Goal: Navigation & Orientation: Understand site structure

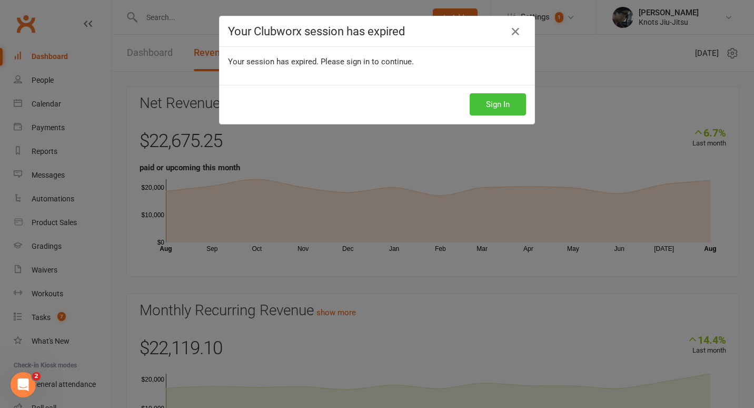
click at [485, 112] on button "Sign In" at bounding box center [498, 104] width 56 height 22
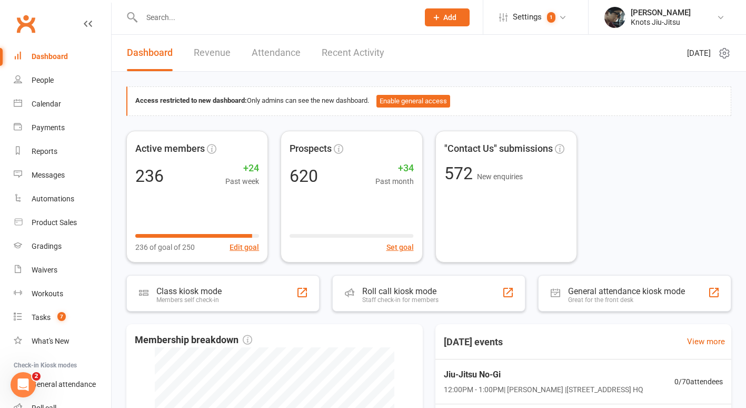
click at [214, 55] on link "Revenue" at bounding box center [212, 53] width 37 height 36
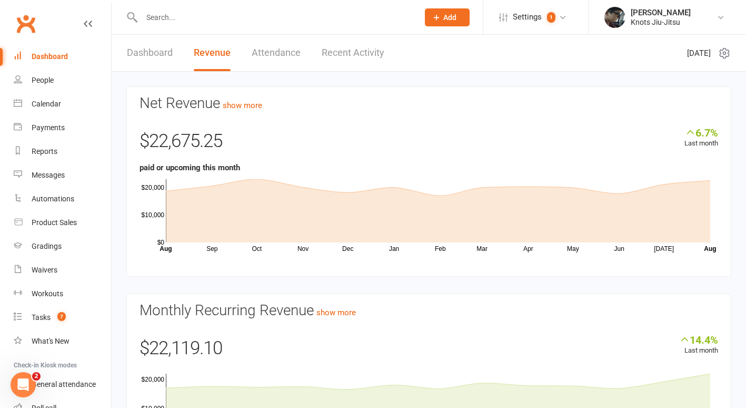
click at [270, 55] on link "Attendance" at bounding box center [276, 53] width 49 height 36
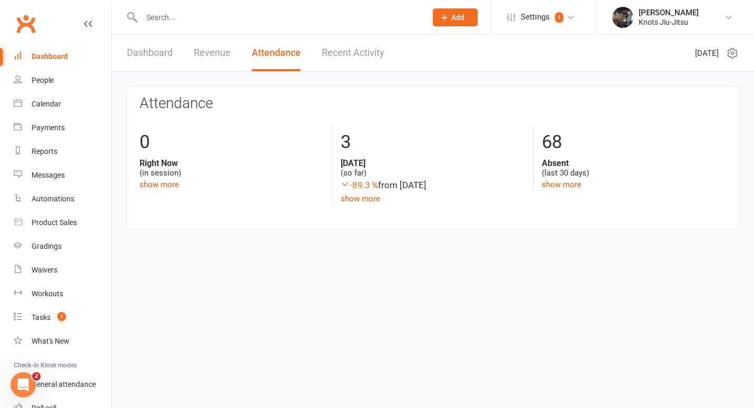
click at [214, 57] on link "Revenue" at bounding box center [212, 53] width 37 height 36
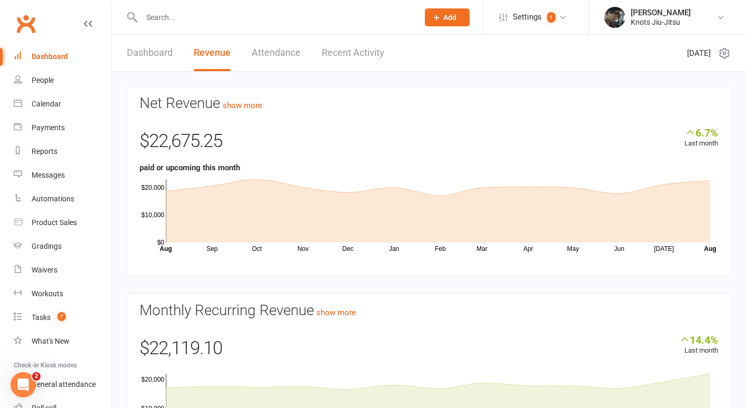
click at [158, 62] on link "Dashboard" at bounding box center [150, 53] width 46 height 36
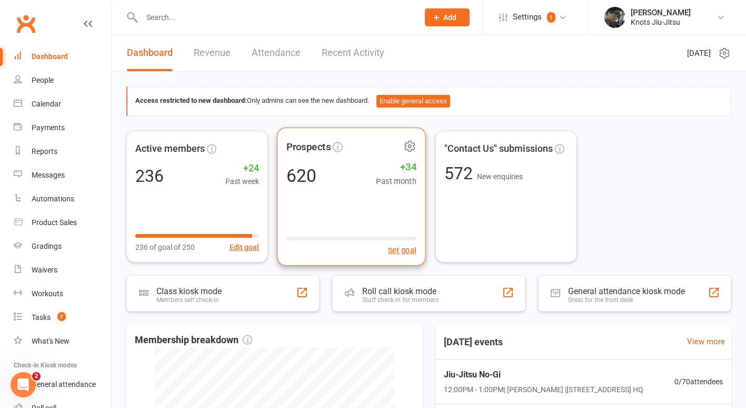
click at [350, 190] on div "Prospects 620 +34 Past month Set goal" at bounding box center [352, 196] width 149 height 138
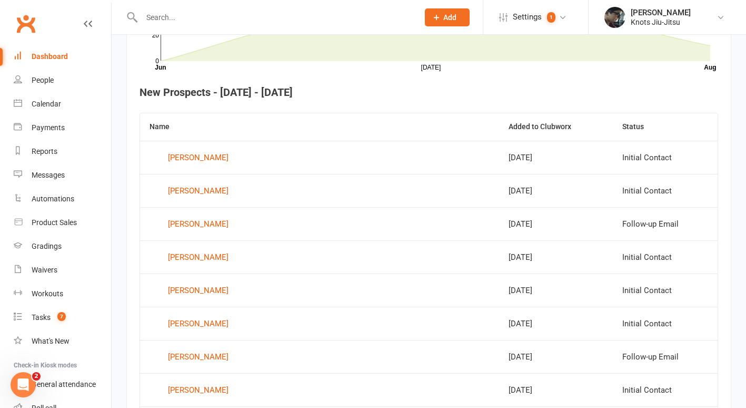
scroll to position [369, 0]
click at [223, 160] on div "Thiago Akio Aoyama" at bounding box center [198, 157] width 61 height 16
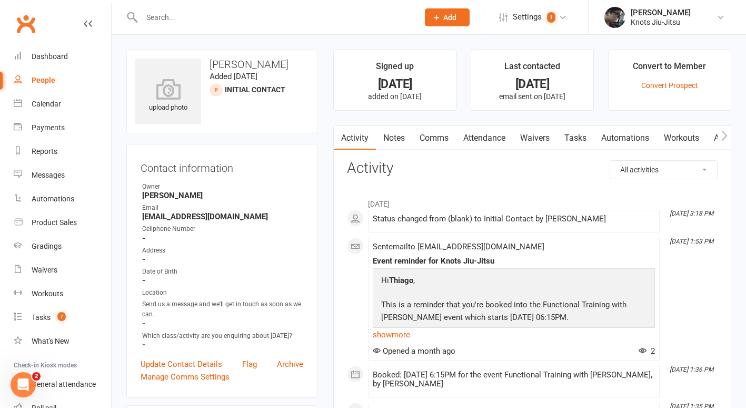
click at [51, 40] on div "Clubworx" at bounding box center [55, 30] width 111 height 39
click at [45, 82] on div "People" at bounding box center [44, 80] width 24 height 8
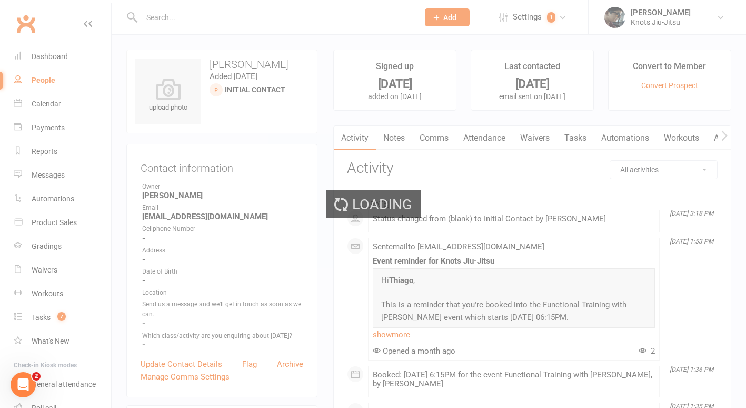
select select "100"
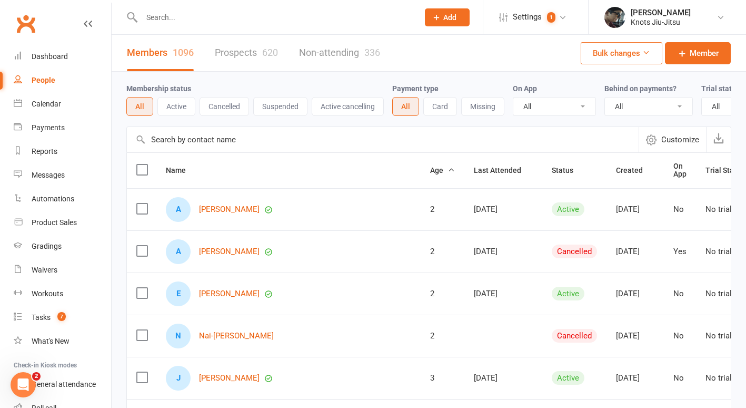
click at [263, 55] on div "620" at bounding box center [270, 52] width 16 height 11
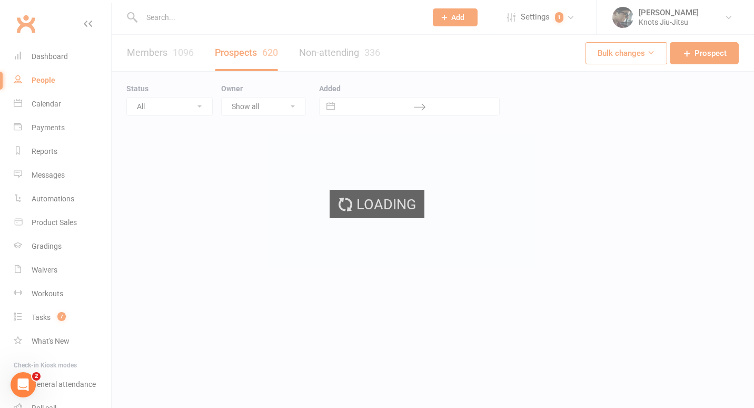
select select "100"
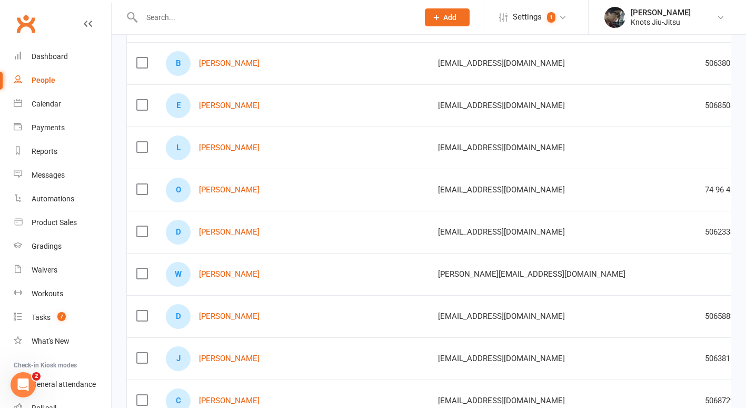
scroll to position [213, 0]
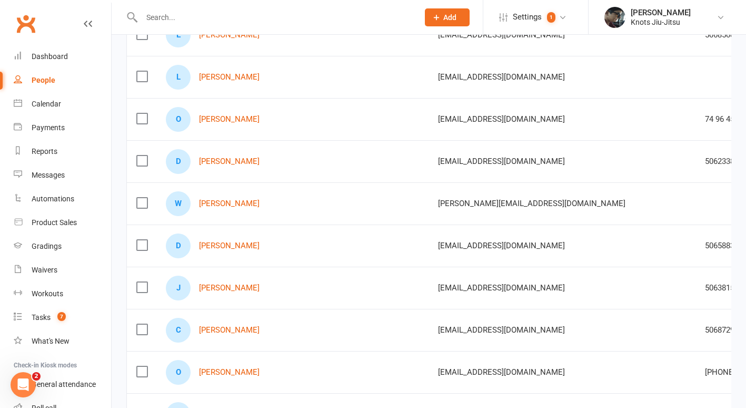
click at [286, 320] on div "C Cody McNairn" at bounding box center [292, 330] width 253 height 25
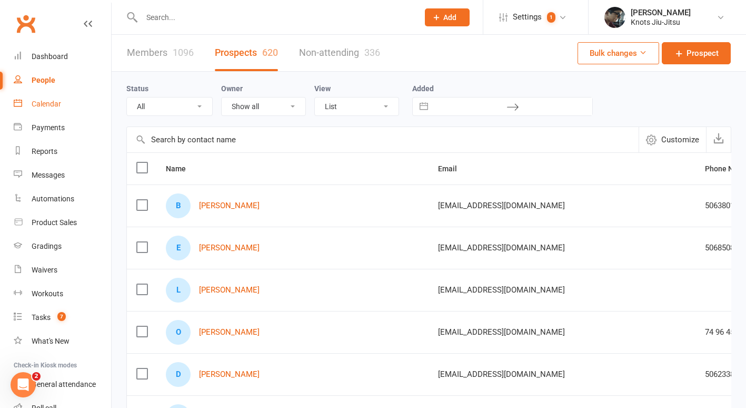
click at [40, 103] on div "Calendar" at bounding box center [46, 104] width 29 height 8
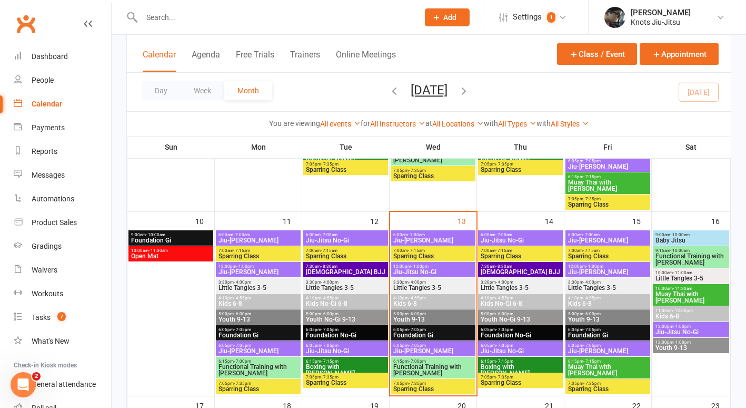
scroll to position [432, 0]
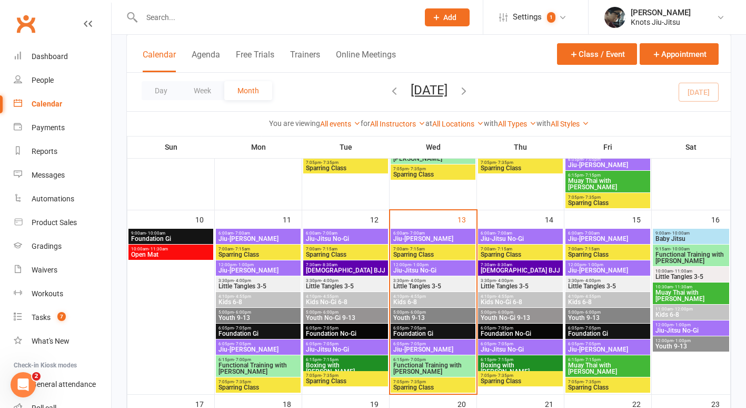
click at [428, 265] on span "12:00pm - 1:00pm" at bounding box center [433, 264] width 81 height 5
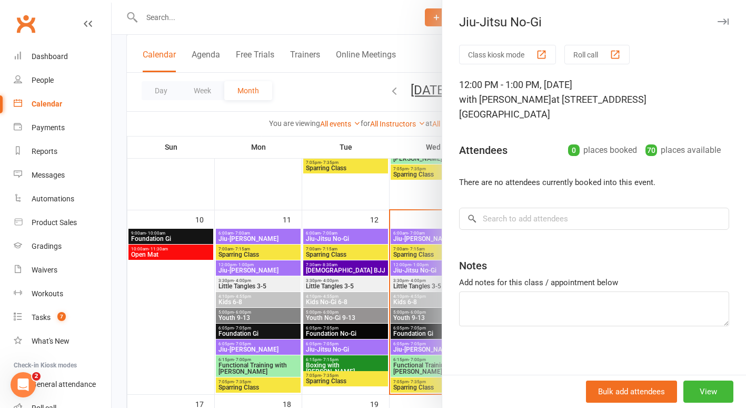
click at [721, 22] on button "button" at bounding box center [723, 21] width 13 height 13
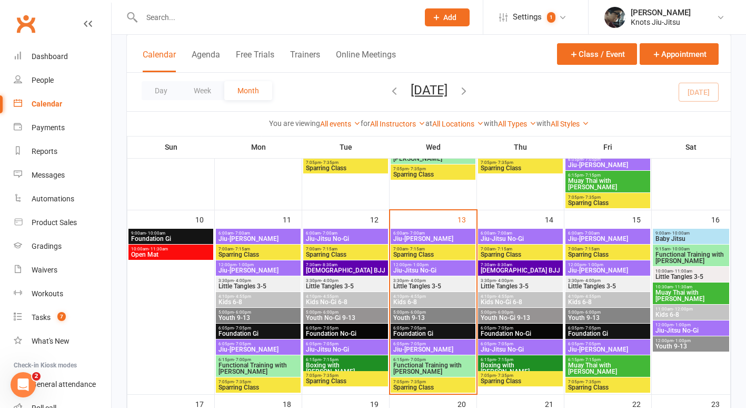
click at [430, 271] on span "Jiu-Jitsu No-Gi" at bounding box center [433, 270] width 81 height 6
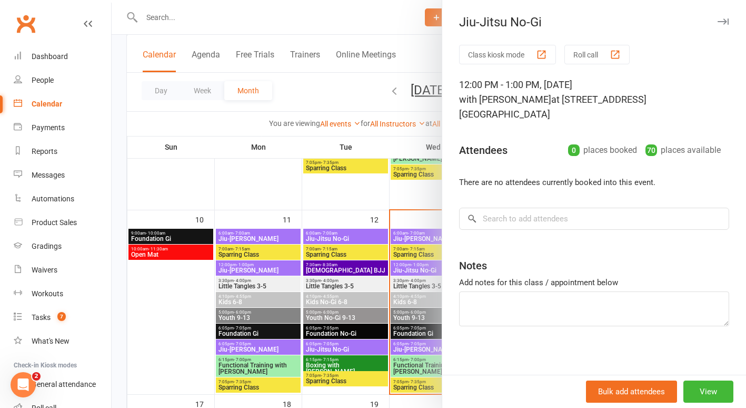
click at [718, 22] on icon "button" at bounding box center [723, 21] width 11 height 6
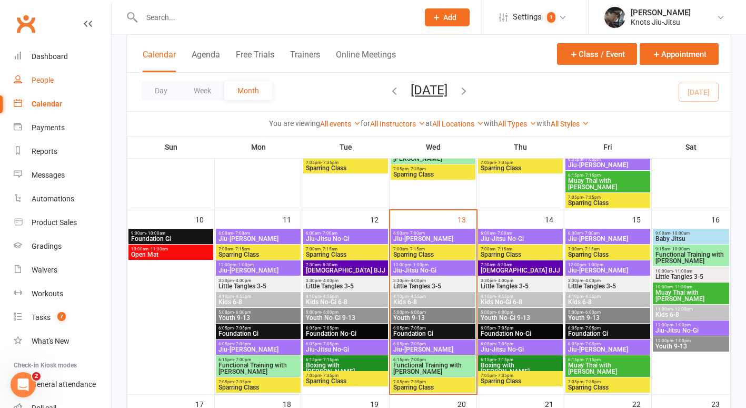
click at [31, 82] on link "People" at bounding box center [62, 80] width 97 height 24
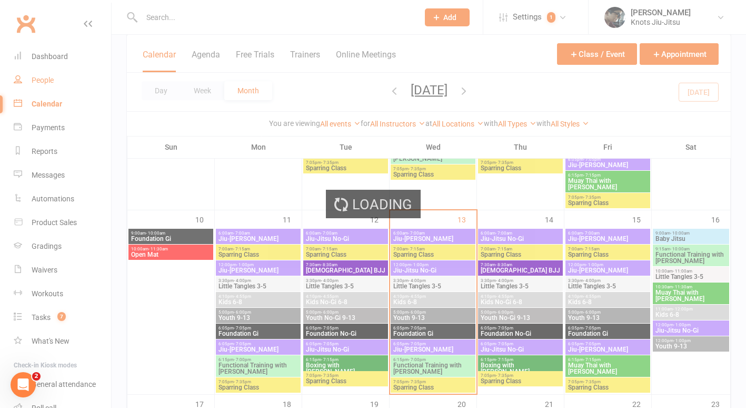
select select "100"
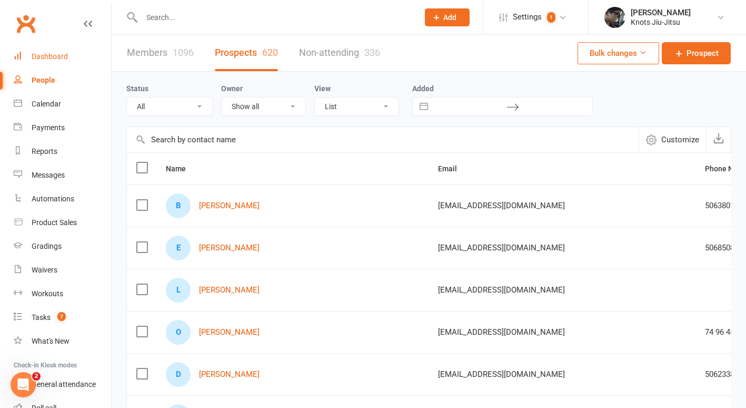
click at [48, 58] on div "Dashboard" at bounding box center [50, 56] width 36 height 8
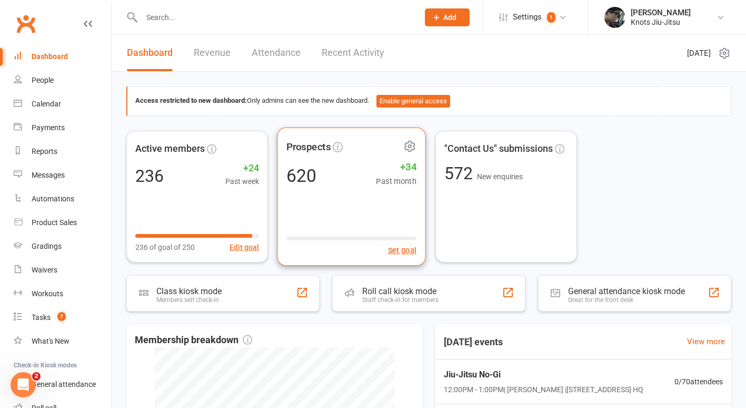
scroll to position [274, 0]
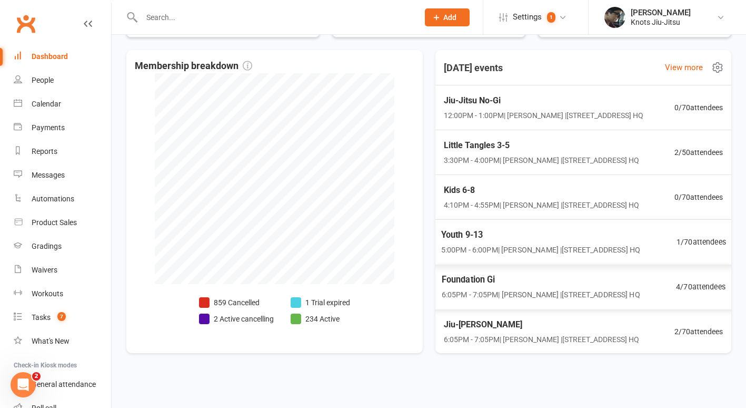
click at [461, 277] on span "Foundation Gi" at bounding box center [540, 280] width 199 height 14
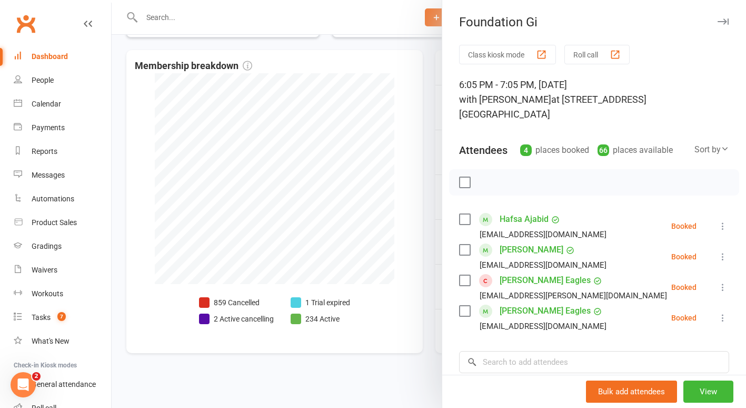
click at [718, 22] on icon "button" at bounding box center [723, 21] width 11 height 6
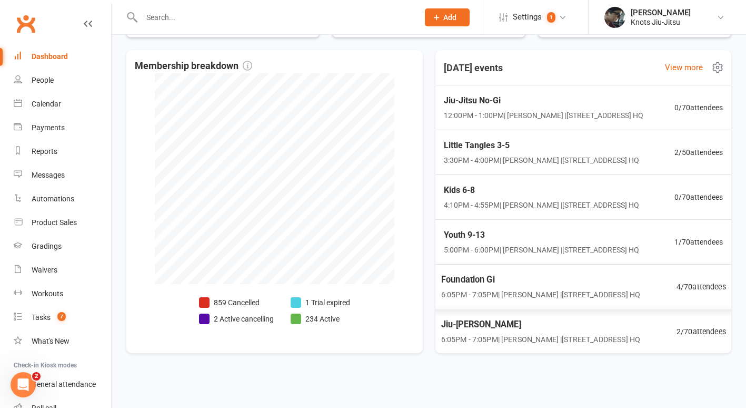
click at [527, 329] on span "Jiu-Jitsu Gi" at bounding box center [540, 325] width 199 height 14
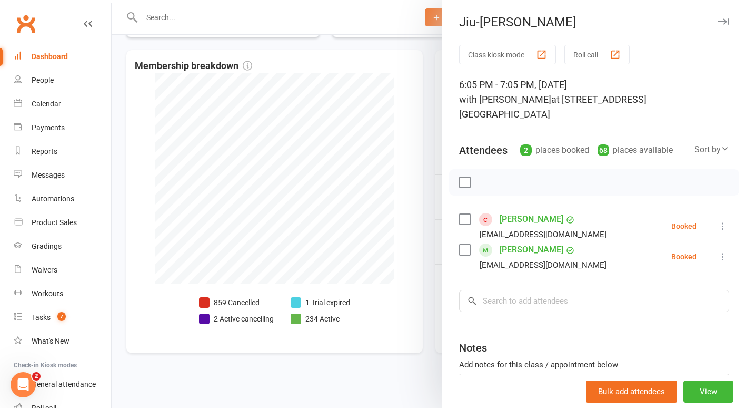
click at [718, 21] on icon "button" at bounding box center [723, 21] width 11 height 6
